Goal: Transaction & Acquisition: Purchase product/service

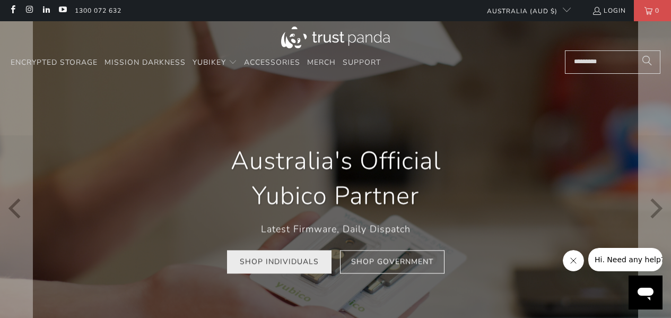
scroll to position [0, 237]
click at [278, 261] on link "Shop Individuals" at bounding box center [279, 262] width 104 height 24
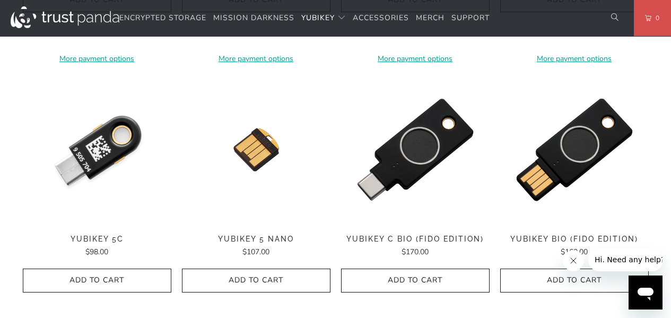
scroll to position [848, 0]
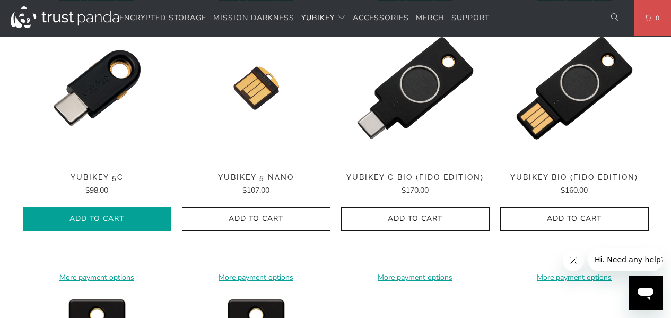
click at [81, 218] on span "Add to Cart" at bounding box center [97, 218] width 126 height 9
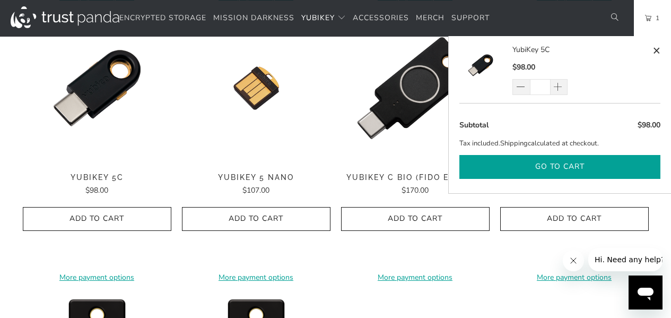
click at [557, 163] on button "Go to cart" at bounding box center [559, 167] width 201 height 24
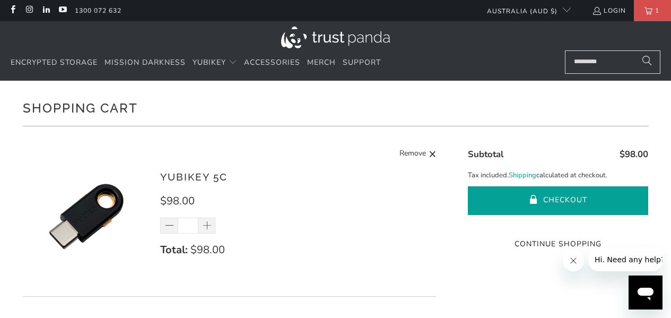
click at [554, 193] on button "Checkout" at bounding box center [558, 200] width 180 height 29
